Goal: Transaction & Acquisition: Purchase product/service

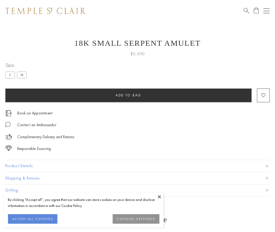
scroll to position [21, 0]
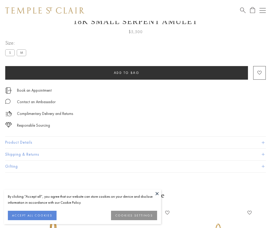
click at [126, 73] on span "Add to bag" at bounding box center [127, 73] width 26 height 4
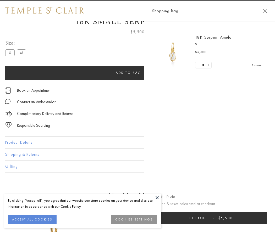
click at [211, 218] on button "Checkout $5,500" at bounding box center [209, 218] width 115 height 12
